Goal: Task Accomplishment & Management: Use online tool/utility

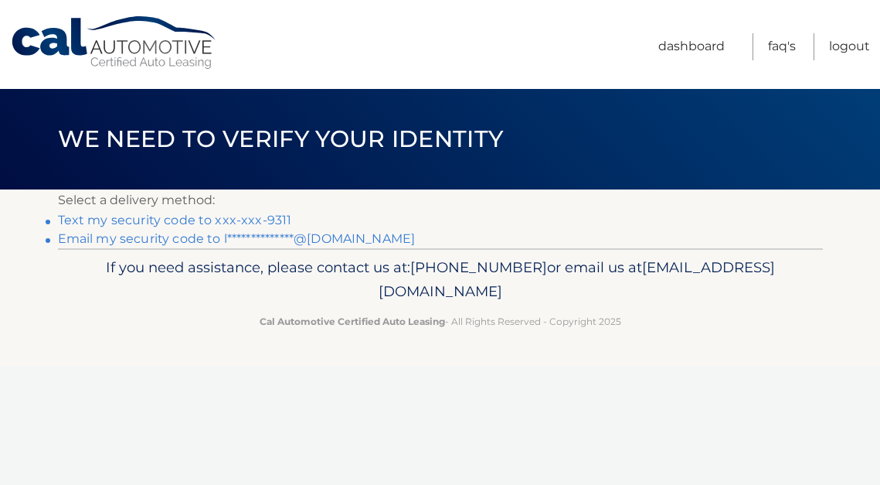
click at [265, 221] on link "Text my security code to xxx-xxx-9311" at bounding box center [175, 220] width 234 height 15
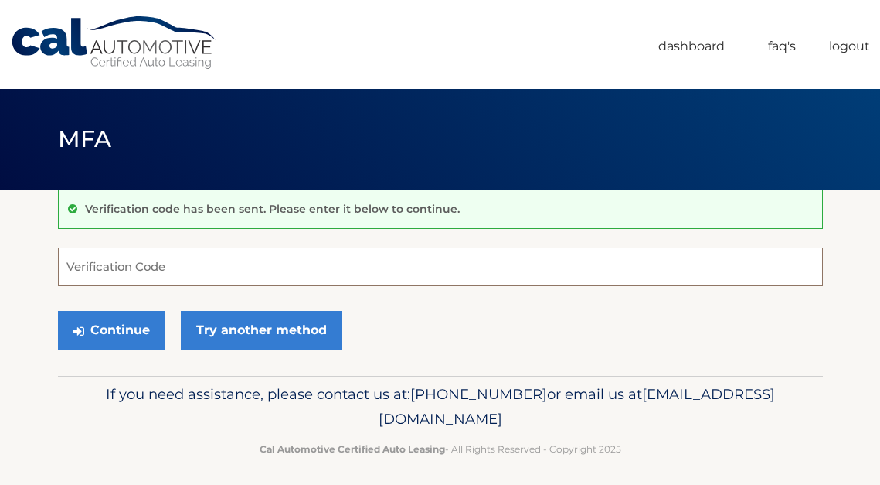
click at [211, 265] on input "Verification Code" at bounding box center [440, 266] width 765 height 39
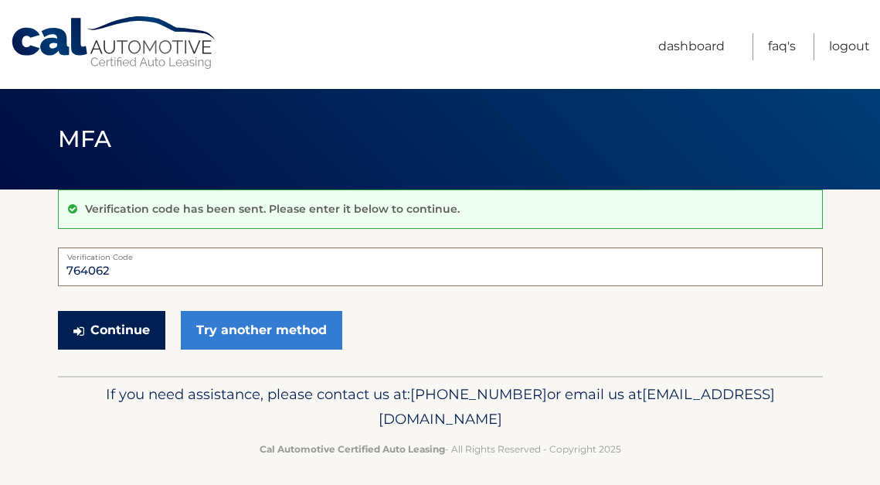
type input "764062"
click at [143, 327] on button "Continue" at bounding box center [111, 330] width 107 height 39
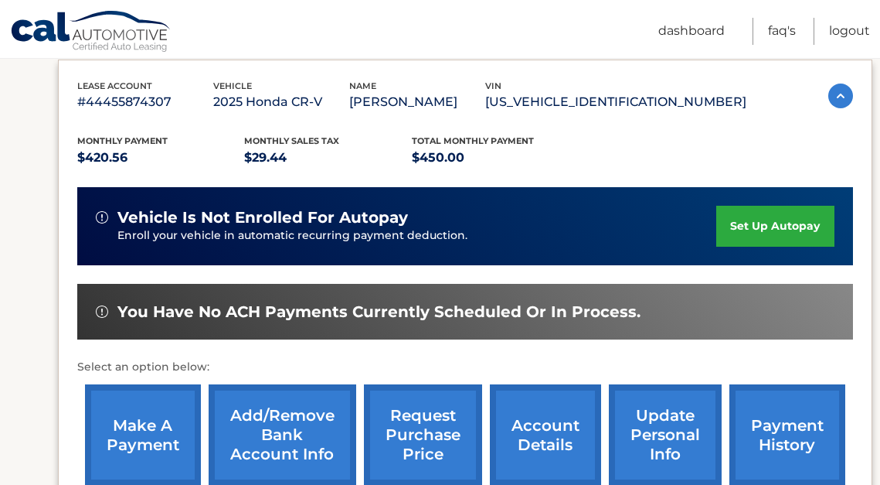
scroll to position [292, 0]
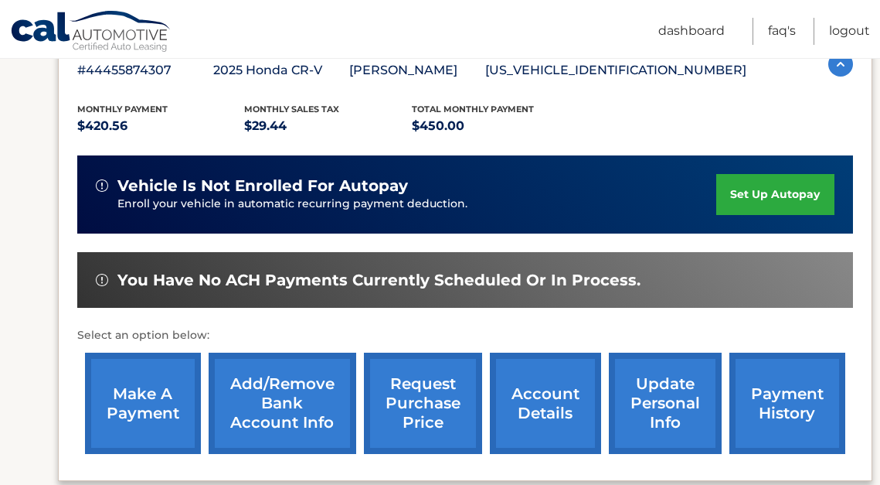
click at [168, 413] on link "make a payment" at bounding box center [143, 402] width 116 height 101
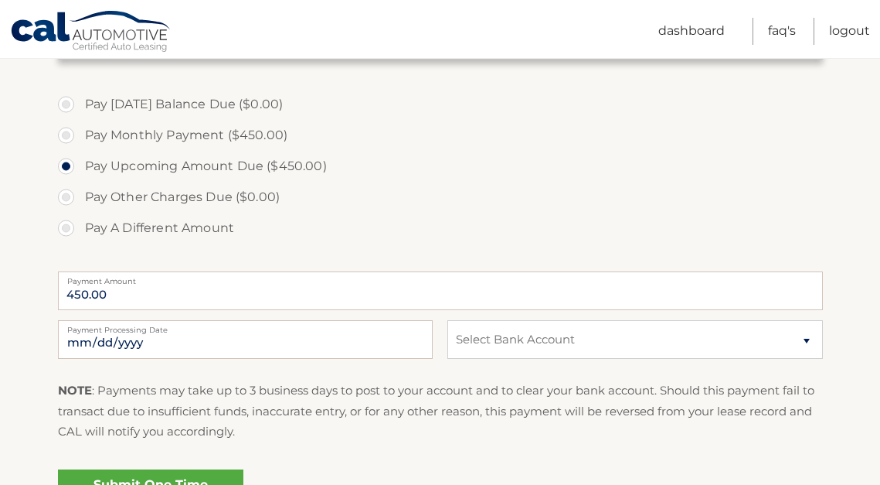
scroll to position [532, 0]
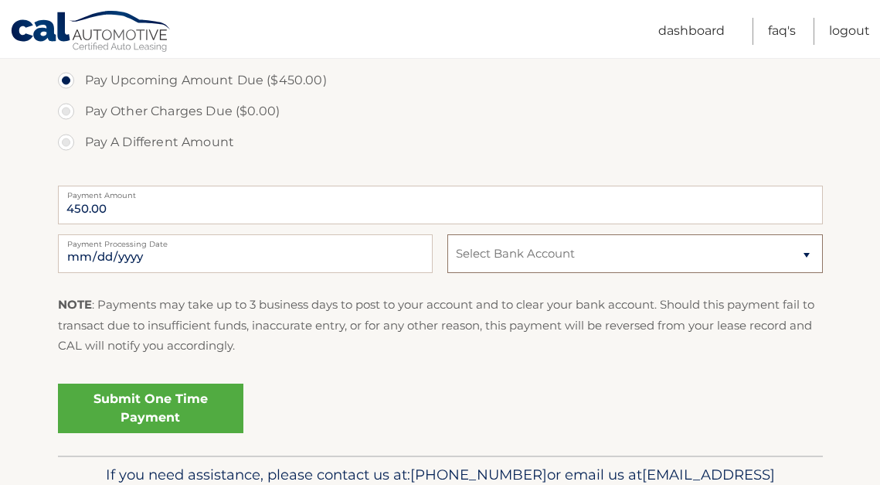
click at [461, 260] on select "Select Bank Account Checking JPMORGAN CHASE BANK, NA *****8123 Checking JPMORGA…" at bounding box center [634, 253] width 375 height 39
select select "NWY2Y2E5NDMtYmMwZC00NjBlLTkyMGEtZWRkNjdhN2FkYjQ1"
click at [447, 234] on select "Select Bank Account Checking JPMORGAN CHASE BANK, NA *****8123 Checking JPMORGA…" at bounding box center [634, 253] width 375 height 39
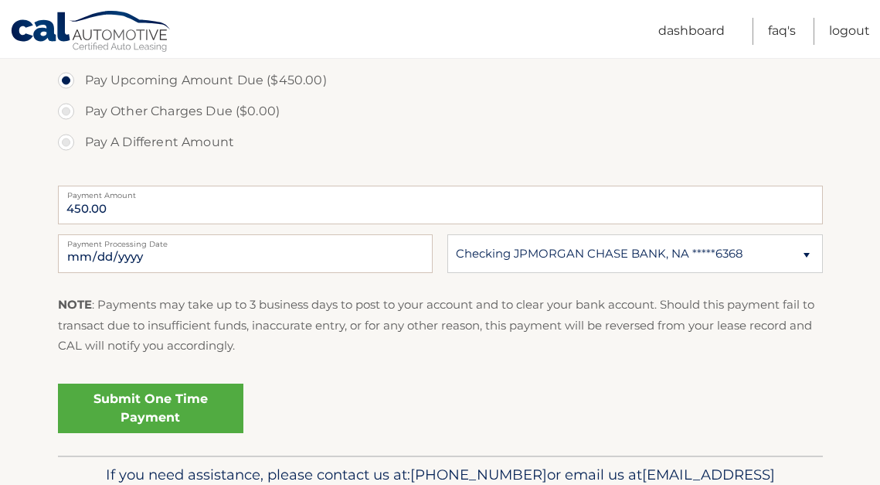
click at [189, 406] on link "Submit One Time Payment" at bounding box center [150, 407] width 185 height 49
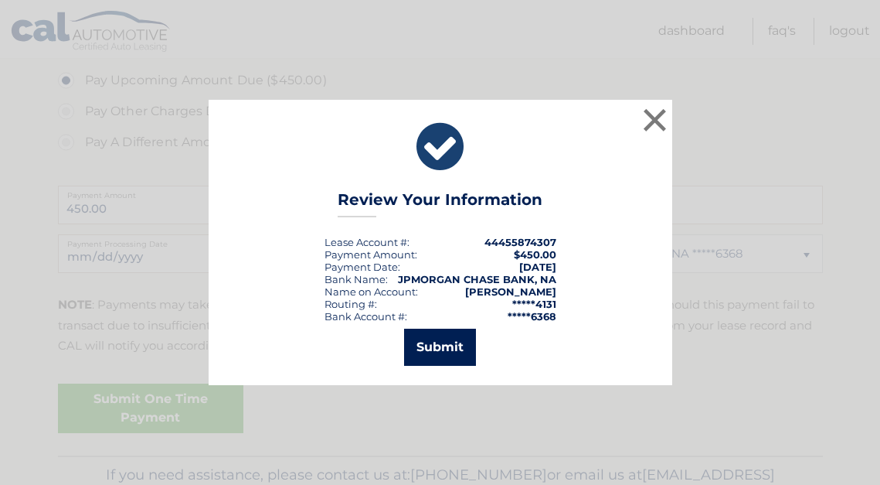
click at [438, 350] on button "Submit" at bounding box center [440, 346] width 72 height 37
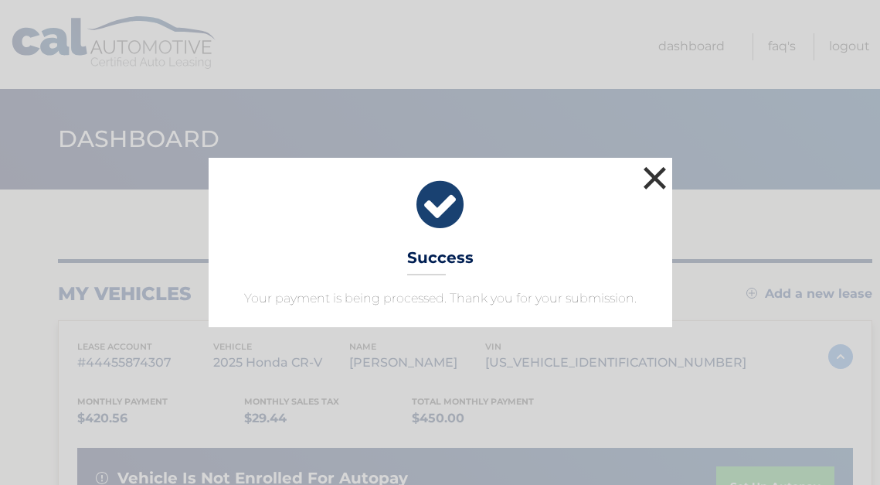
click at [659, 175] on button "×" at bounding box center [655, 177] width 31 height 31
